Goal: Task Accomplishment & Management: Use online tool/utility

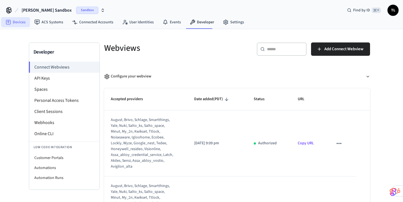
click at [16, 24] on link "Devices" at bounding box center [15, 22] width 29 height 10
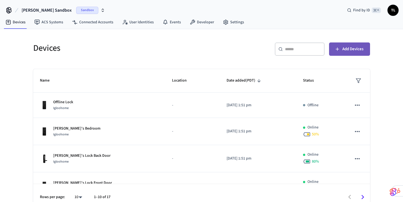
click at [347, 44] on button "Add Devices" at bounding box center [349, 48] width 41 height 13
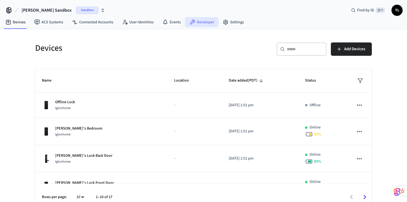
click at [204, 22] on link "Developer" at bounding box center [201, 22] width 33 height 10
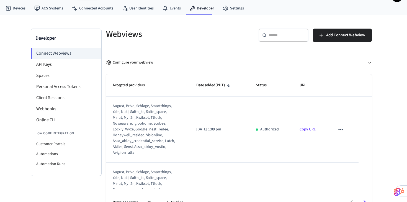
scroll to position [18, 0]
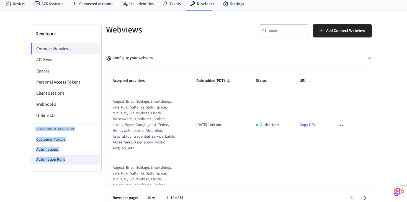
drag, startPoint x: 34, startPoint y: 128, endPoint x: 82, endPoint y: 160, distance: 57.2
click at [82, 160] on div "Low Code Integration Customer Portals Automations Automation Runs" at bounding box center [66, 143] width 70 height 41
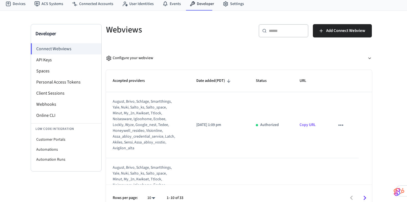
click at [72, 179] on div "Developer Connect Webviews API Keys Spaces Personal Access Tokens Client Sessio…" at bounding box center [66, 117] width 71 height 187
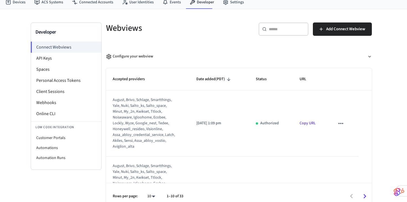
scroll to position [22, 0]
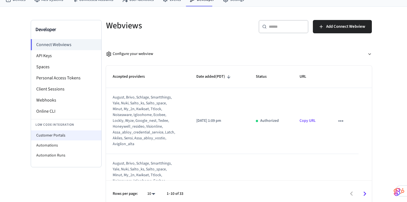
click at [77, 134] on li "Customer Portals" at bounding box center [66, 135] width 70 height 10
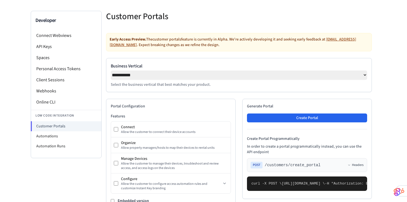
scroll to position [37, 0]
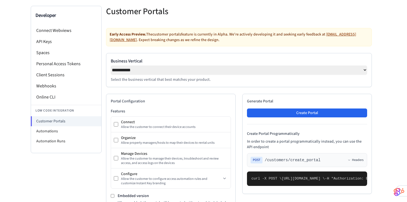
click at [160, 70] on select "**********" at bounding box center [239, 69] width 257 height 9
select select "**********"
click at [111, 65] on select "**********" at bounding box center [239, 69] width 257 height 9
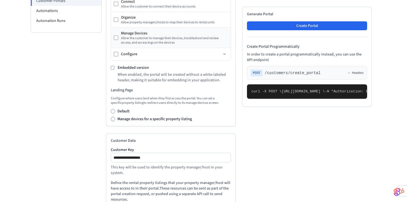
scroll to position [235, 0]
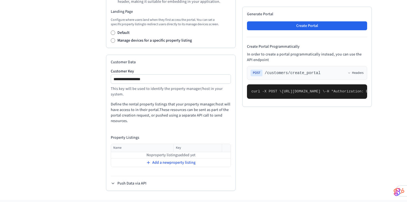
click at [154, 165] on span "Add a new property listing" at bounding box center [173, 163] width 43 height 6
click at [141, 159] on input "text" at bounding box center [138, 156] width 55 height 7
type input "**********"
type input "******"
click at [180, 167] on span "Add a new property listing" at bounding box center [173, 165] width 43 height 6
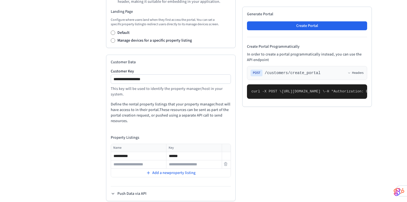
click at [139, 167] on input "text" at bounding box center [138, 164] width 55 height 7
type input "**********"
type input "******"
click at [159, 174] on span "Add a new property listing" at bounding box center [173, 173] width 43 height 6
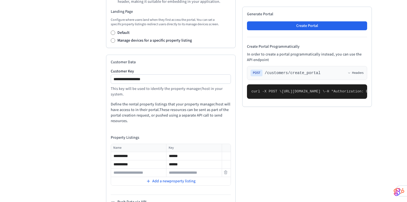
click at [144, 174] on input "text" at bounding box center [138, 172] width 55 height 7
type input "**********"
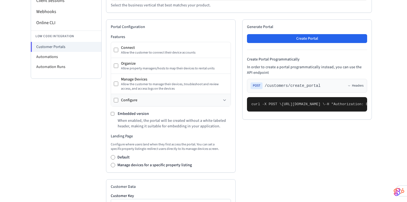
scroll to position [111, 0]
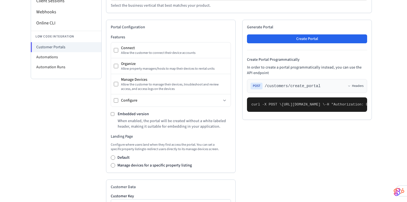
type input "******"
click at [127, 117] on label "Embedded version" at bounding box center [133, 114] width 31 height 6
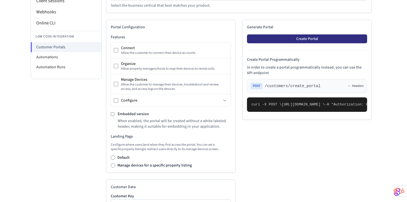
click at [297, 42] on button "Create Portal" at bounding box center [307, 38] width 120 height 9
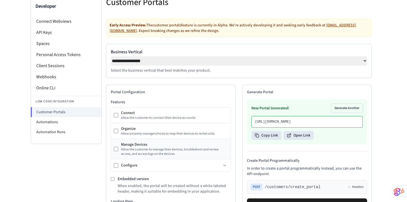
scroll to position [44, 0]
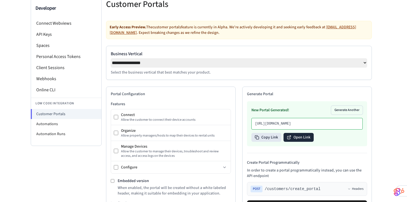
click at [294, 142] on button "Open Link" at bounding box center [299, 137] width 30 height 9
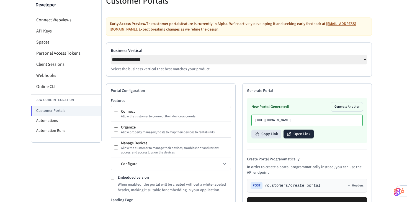
scroll to position [40, 0]
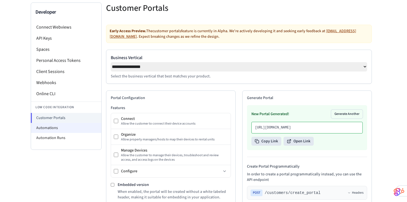
click at [55, 127] on li "Automations" at bounding box center [66, 128] width 70 height 10
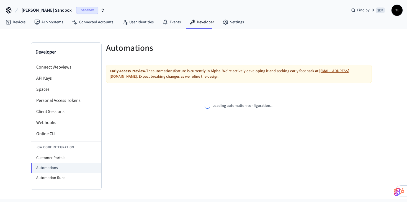
select select "**********"
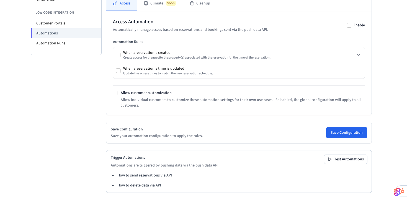
scroll to position [136, 0]
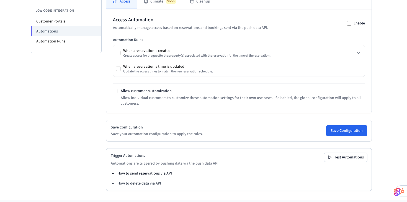
click at [115, 175] on icon at bounding box center [113, 173] width 4 height 4
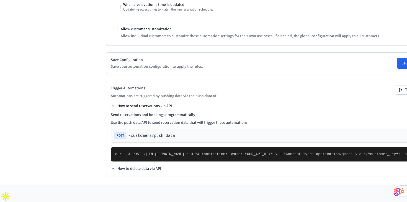
scroll to position [308, 0]
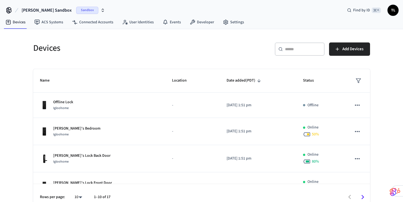
click at [51, 11] on span "[PERSON_NAME] Sandbox" at bounding box center [47, 10] width 50 height 7
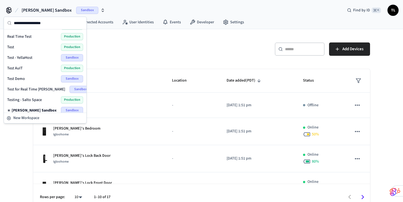
scroll to position [24, 0]
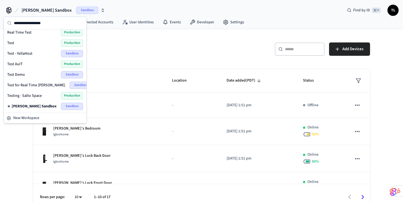
click at [108, 8] on div "[PERSON_NAME] Sandbox Sandbox Find by ID ⌘ K TL" at bounding box center [201, 8] width 403 height 16
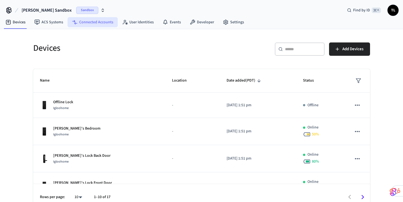
click at [94, 25] on link "Connected Accounts" at bounding box center [93, 22] width 50 height 10
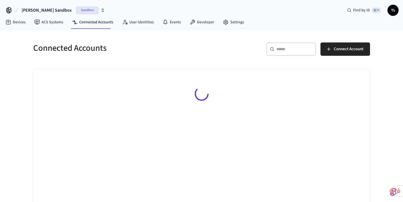
click at [76, 10] on span "Sandbox" at bounding box center [87, 10] width 22 height 7
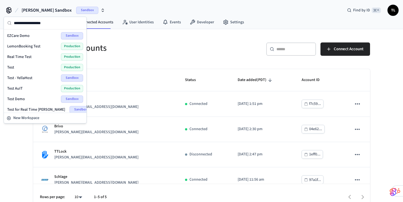
click at [66, 45] on span "Production" at bounding box center [72, 46] width 22 height 7
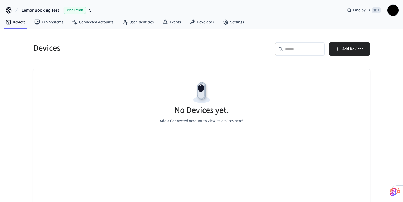
click at [73, 10] on span "Production" at bounding box center [75, 10] width 22 height 7
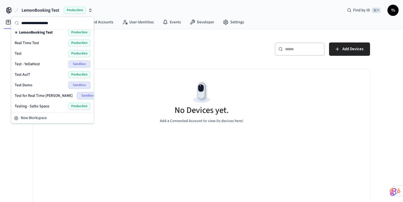
scroll to position [24, 0]
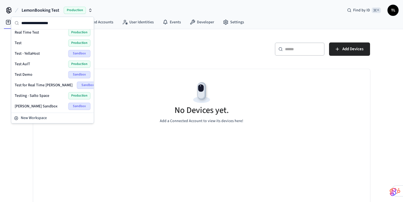
drag, startPoint x: 78, startPoint y: 63, endPoint x: 76, endPoint y: 45, distance: 18.3
click at [76, 45] on div "EZCare Demo Sandbox LemonBooking Test Production Real Time Test Production Test…" at bounding box center [52, 58] width 80 height 105
click at [76, 43] on span "Production" at bounding box center [79, 42] width 22 height 7
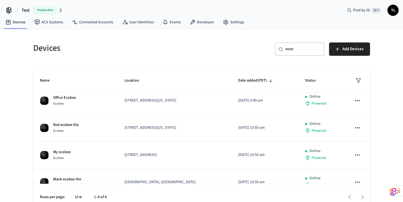
scroll to position [9, 0]
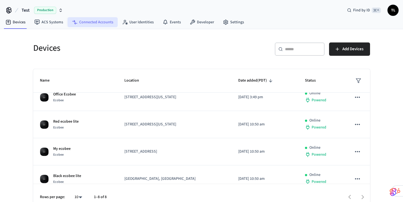
click at [102, 26] on link "Connected Accounts" at bounding box center [93, 22] width 50 height 10
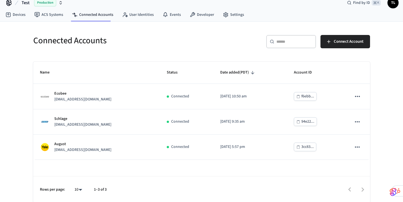
scroll to position [8, 0]
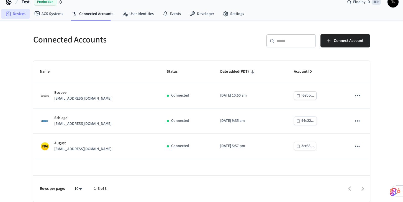
click at [17, 13] on link "Devices" at bounding box center [15, 14] width 29 height 10
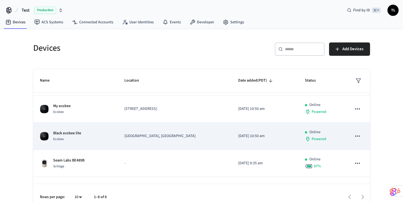
scroll to position [58, 0]
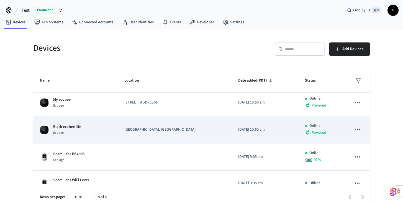
click at [81, 132] on div "Black ecobee lite Ecobee" at bounding box center [75, 130] width 71 height 12
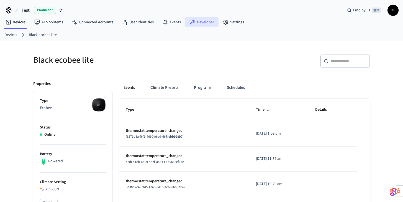
click at [205, 22] on link "Developer" at bounding box center [201, 22] width 33 height 10
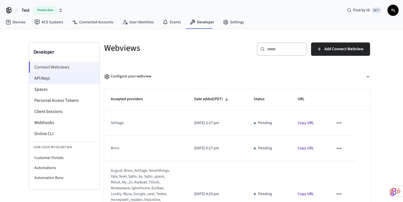
click at [57, 80] on li "API Keys" at bounding box center [64, 78] width 70 height 11
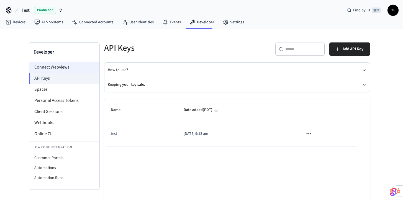
click at [70, 66] on li "Connect Webviews" at bounding box center [64, 67] width 70 height 11
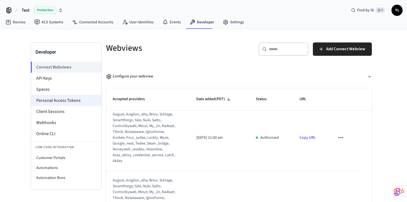
scroll to position [27, 0]
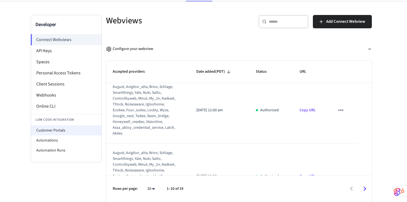
click at [60, 130] on li "Customer Portals" at bounding box center [66, 130] width 70 height 10
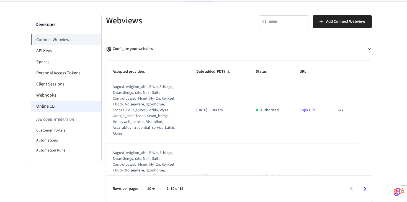
select select "**********"
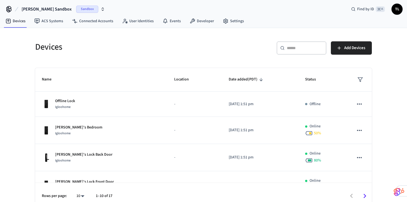
scroll to position [2, 0]
